Goal: Register for event/course

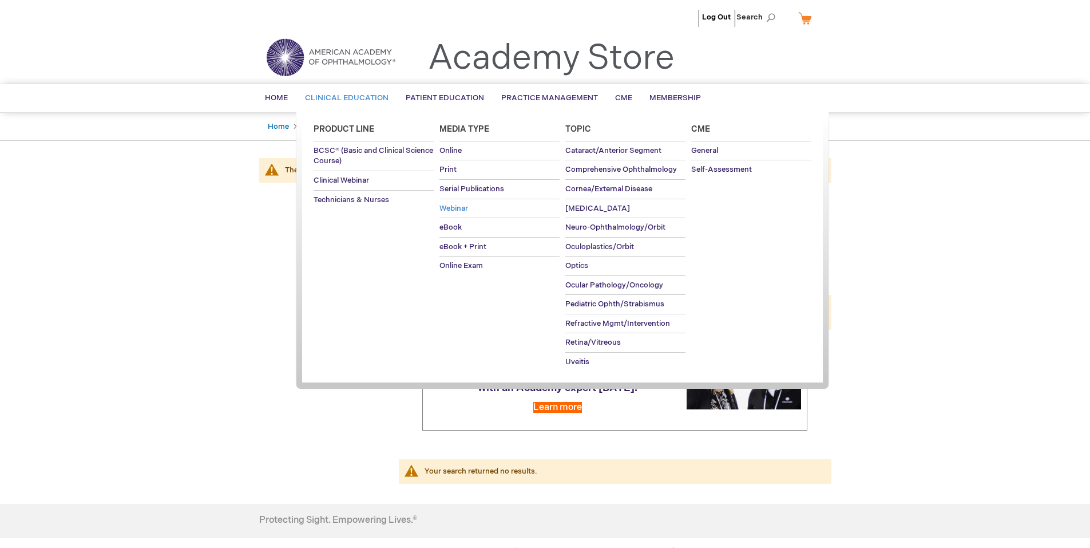
click at [446, 207] on span "Webinar" at bounding box center [453, 208] width 29 height 9
